Goal: Transaction & Acquisition: Purchase product/service

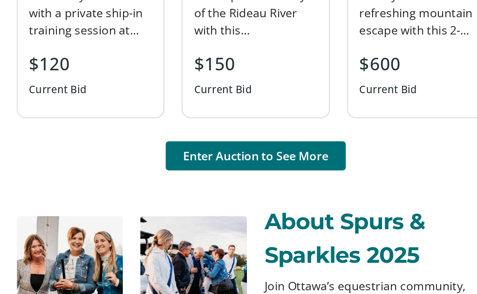
scroll to position [800, 0]
click at [184, 167] on span at bounding box center [239, 178] width 116 height 22
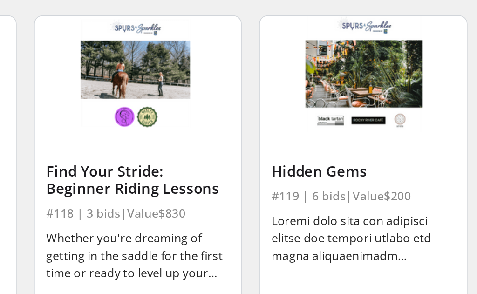
scroll to position [1235, 0]
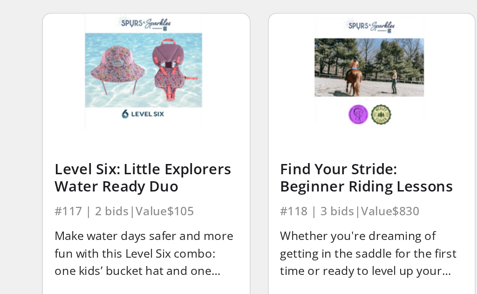
click at [237, 224] on div "Whether you're dreaming of getting in the saddle for the first time or ready to…" at bounding box center [238, 241] width 117 height 34
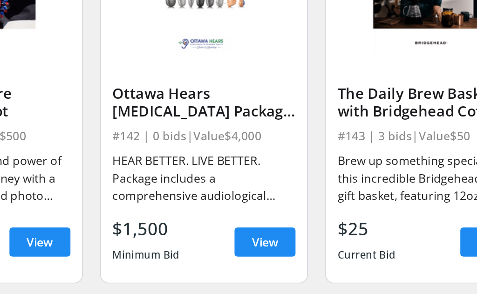
scroll to position [3178, 0]
click at [269, 227] on span "View" at bounding box center [277, 232] width 17 height 11
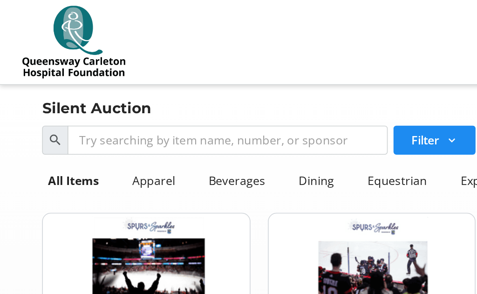
scroll to position [3151, 0]
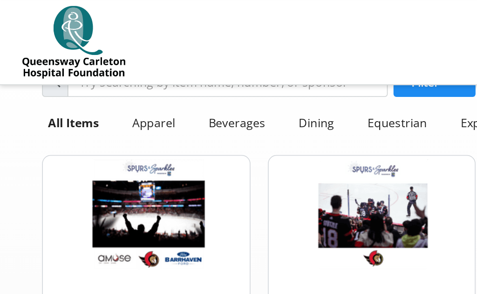
scroll to position [0, 0]
